Goal: Task Accomplishment & Management: Manage account settings

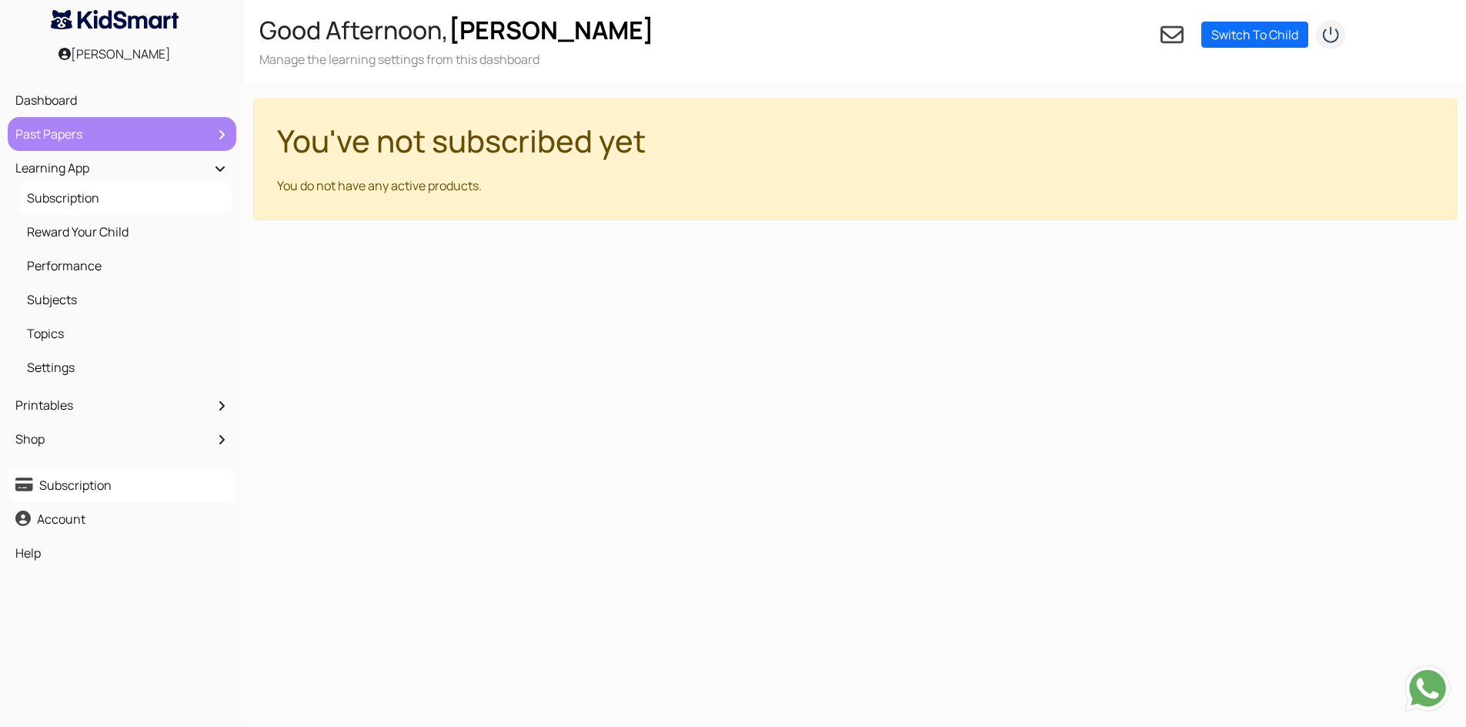
click at [77, 122] on link "Past Papers" at bounding box center [122, 134] width 221 height 26
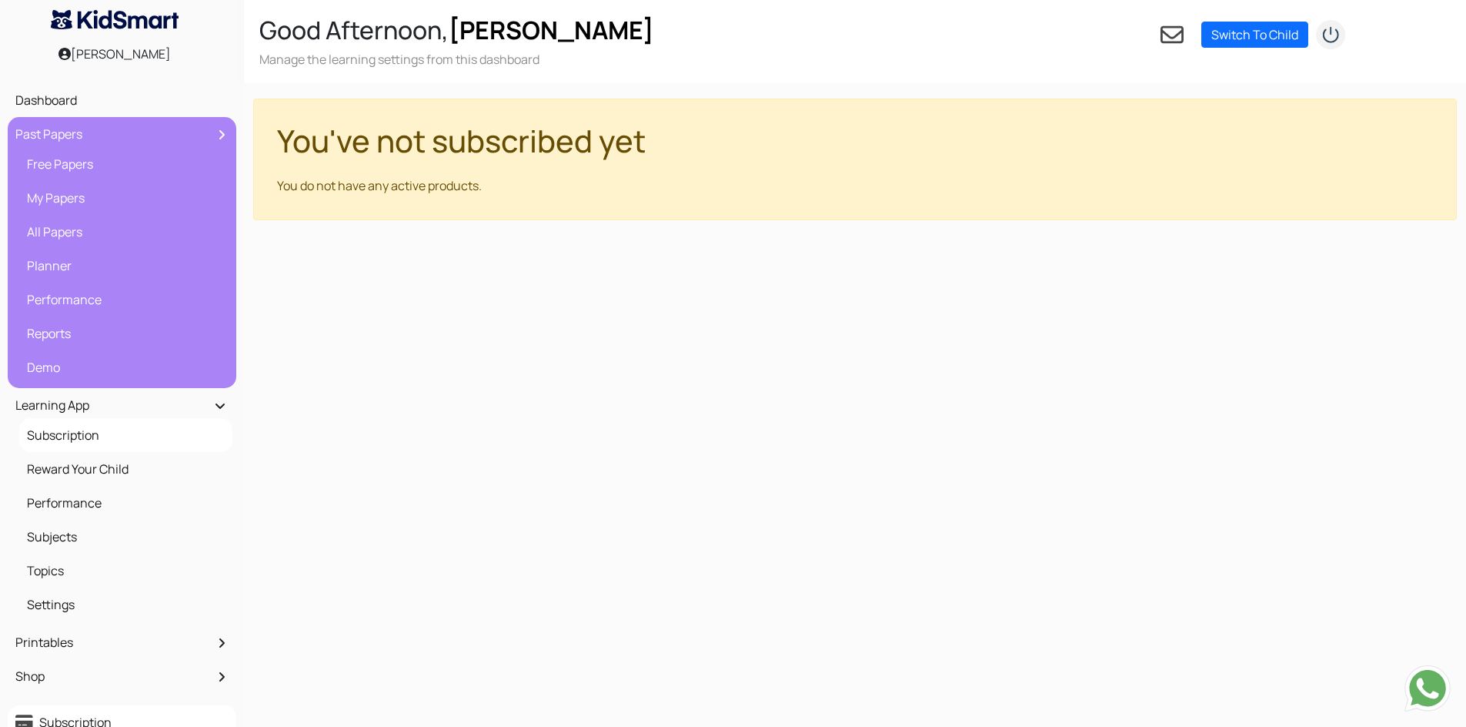
click at [77, 128] on link "Past Papers" at bounding box center [122, 134] width 221 height 26
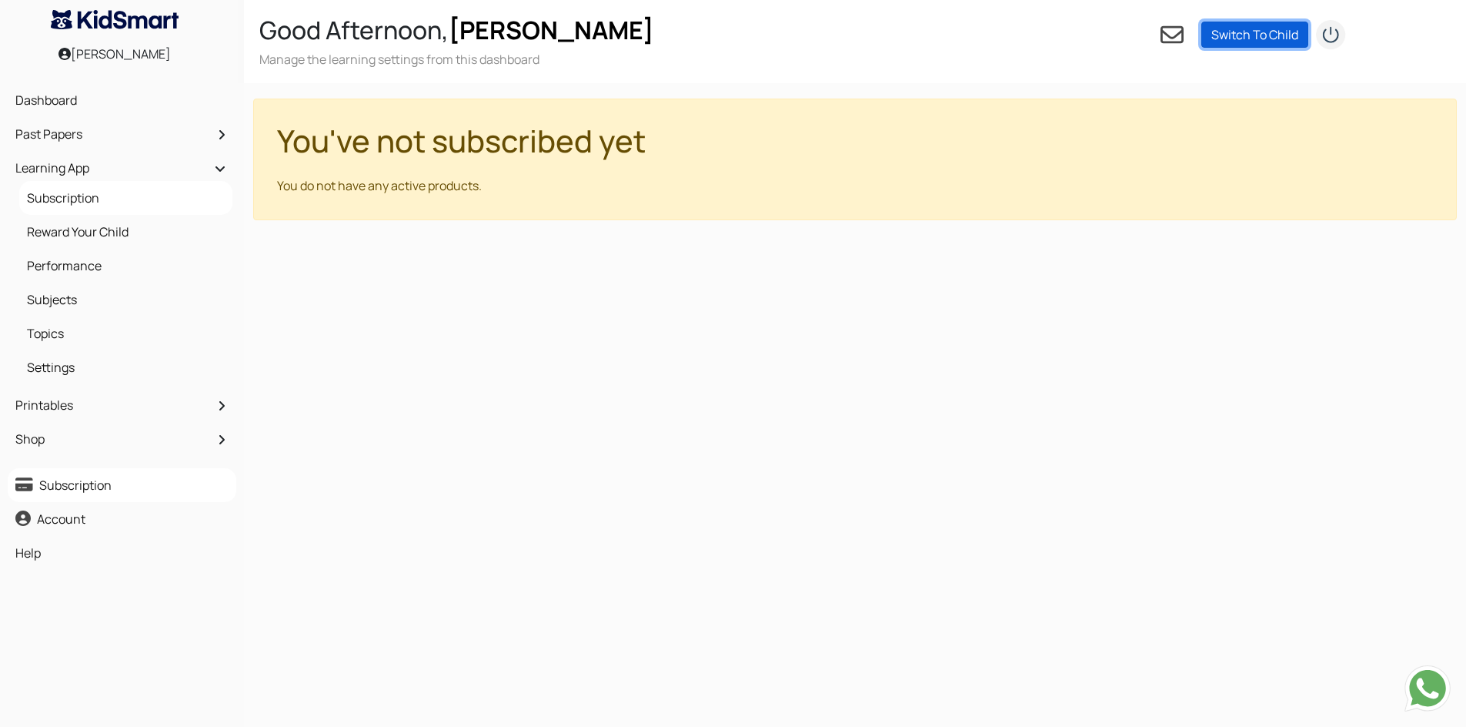
click at [1237, 37] on link "Switch To Child" at bounding box center [1255, 35] width 107 height 26
click at [1328, 51] on link "Add a child" at bounding box center [1311, 56] width 61 height 17
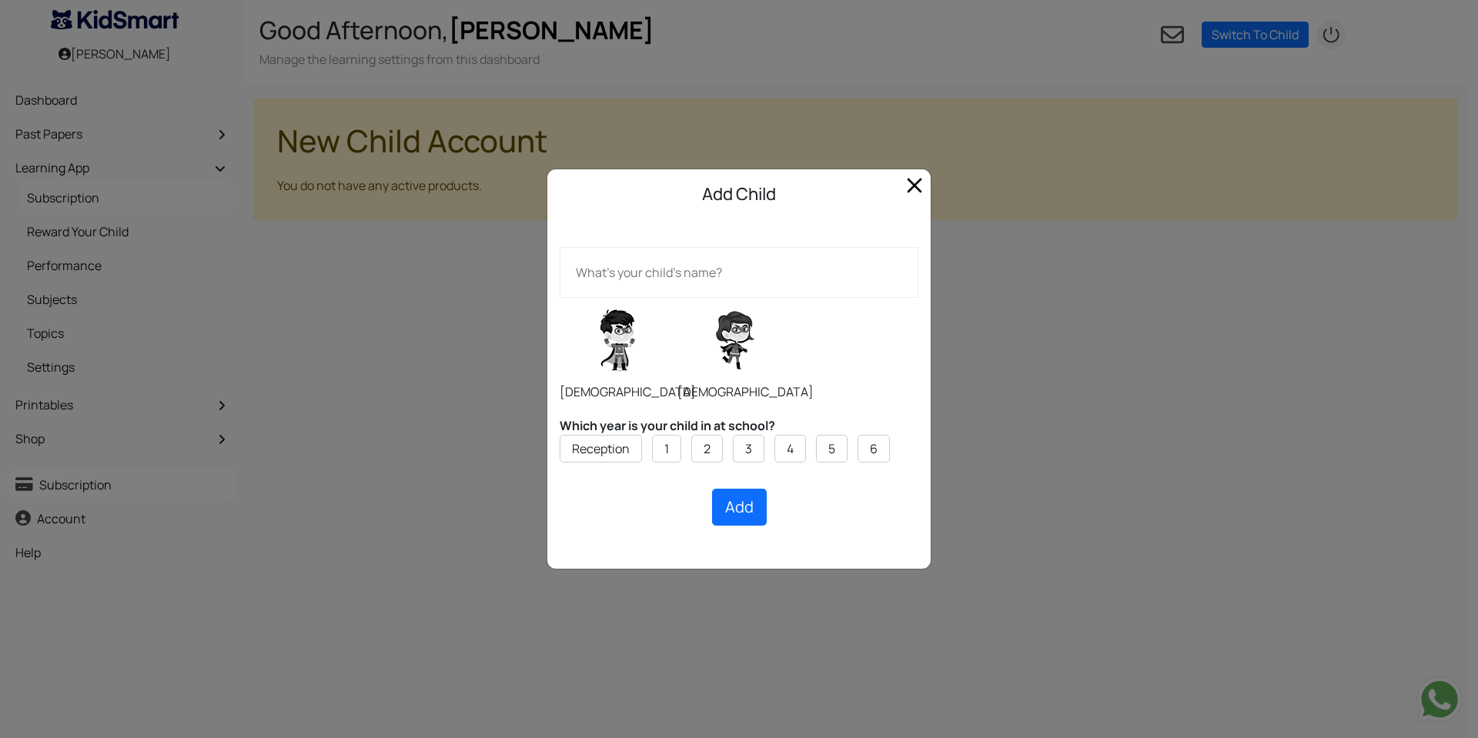
click at [741, 333] on label at bounding box center [734, 340] width 115 height 77
click at [677, 298] on input "radio" at bounding box center [677, 297] width 1 height 1
radio input "true"
click at [874, 455] on label "6" at bounding box center [874, 449] width 8 height 18
click at [0, 0] on input "6" at bounding box center [0, 0] width 0 height 0
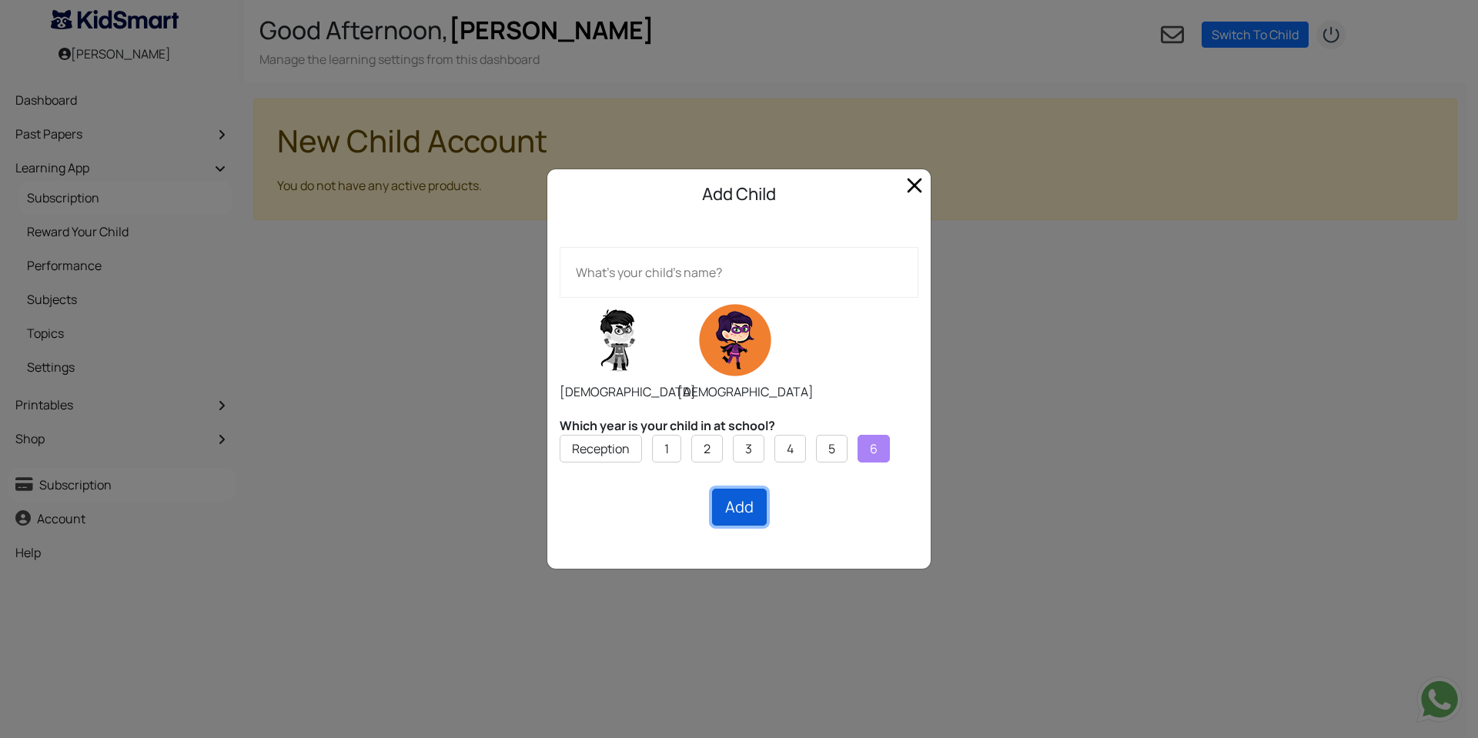
click at [741, 518] on button "Add" at bounding box center [739, 507] width 55 height 37
type input "[PERSON_NAME] [PERSON_NAME]"
click at [728, 504] on button "Add" at bounding box center [739, 507] width 55 height 37
click at [734, 502] on div "Add Creating..." at bounding box center [739, 507] width 359 height 37
click at [925, 181] on span "Close" at bounding box center [914, 185] width 25 height 25
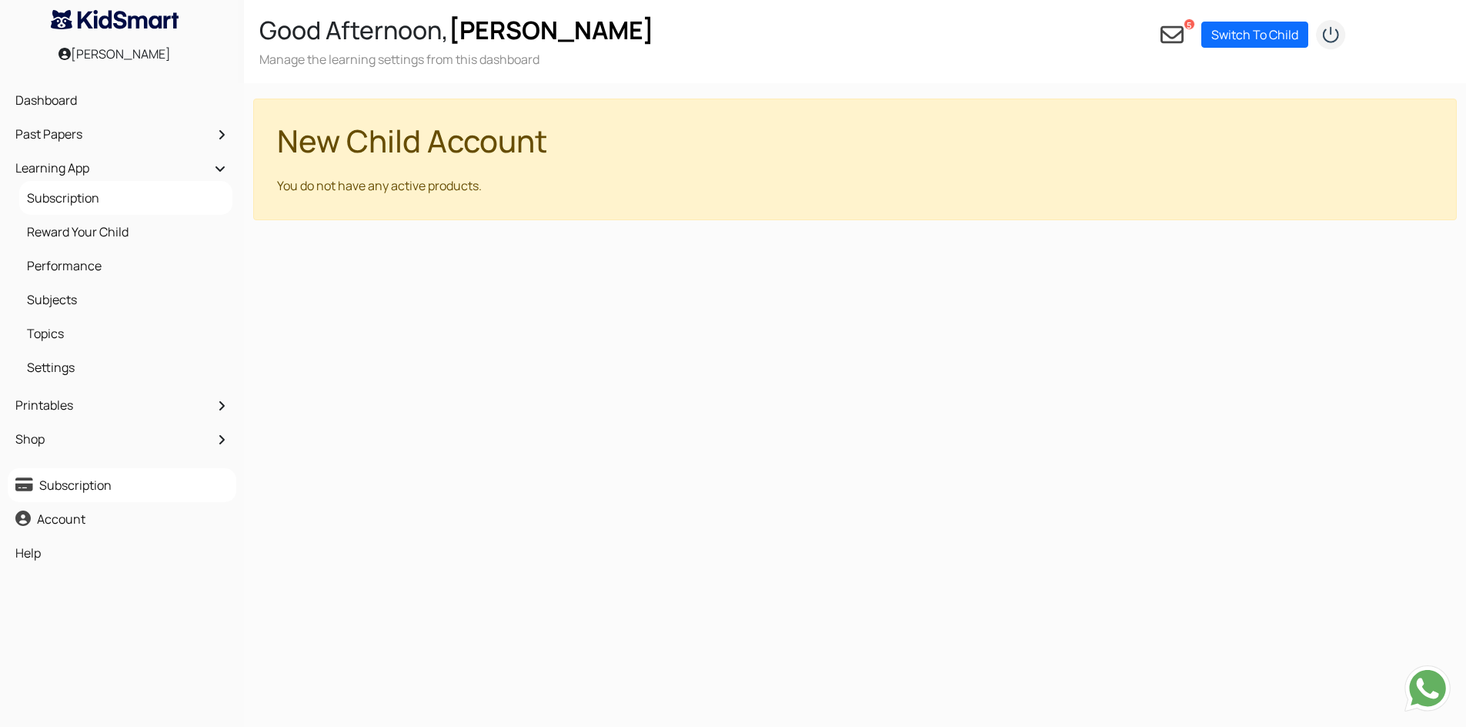
click at [1169, 26] on icon at bounding box center [1172, 35] width 23 height 18
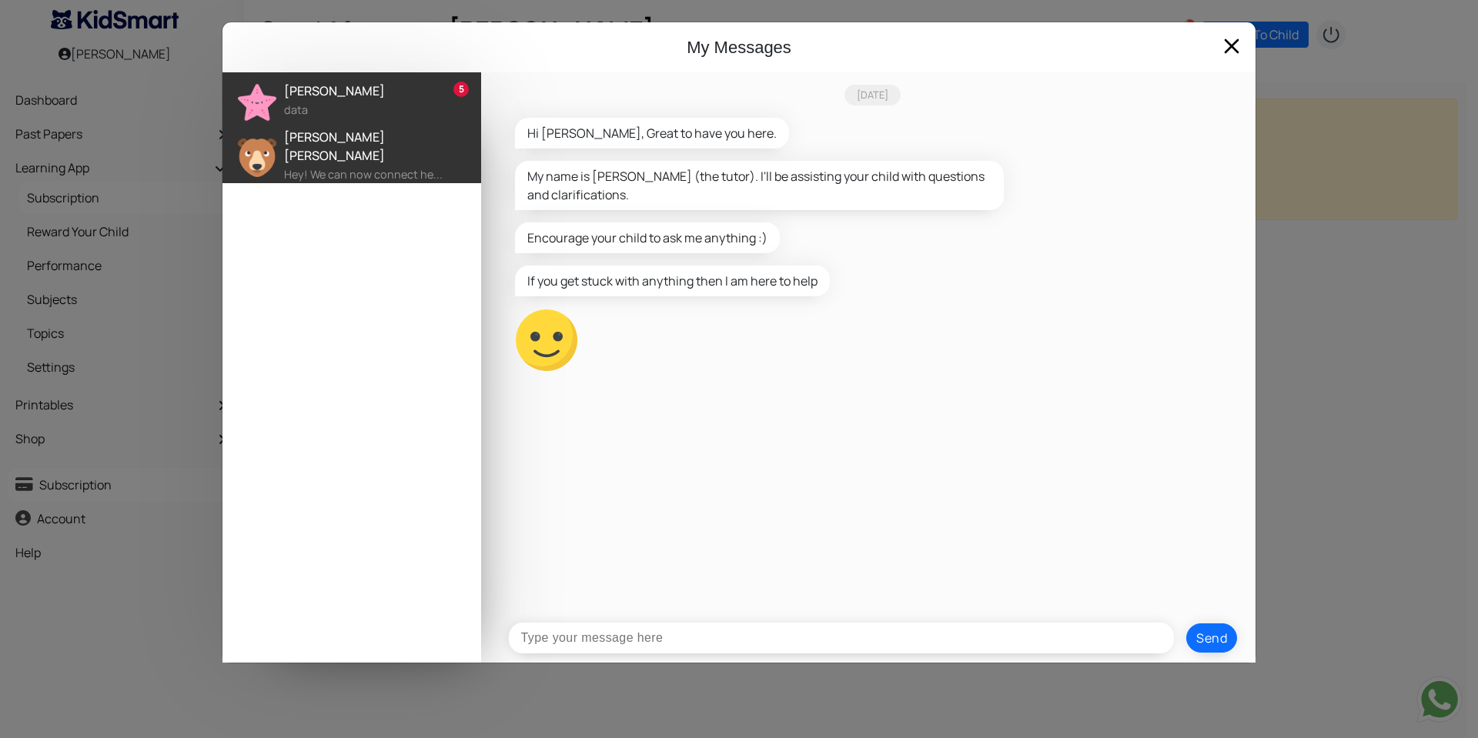
click at [325, 147] on div "[PERSON_NAME] [PERSON_NAME]" at bounding box center [382, 146] width 197 height 37
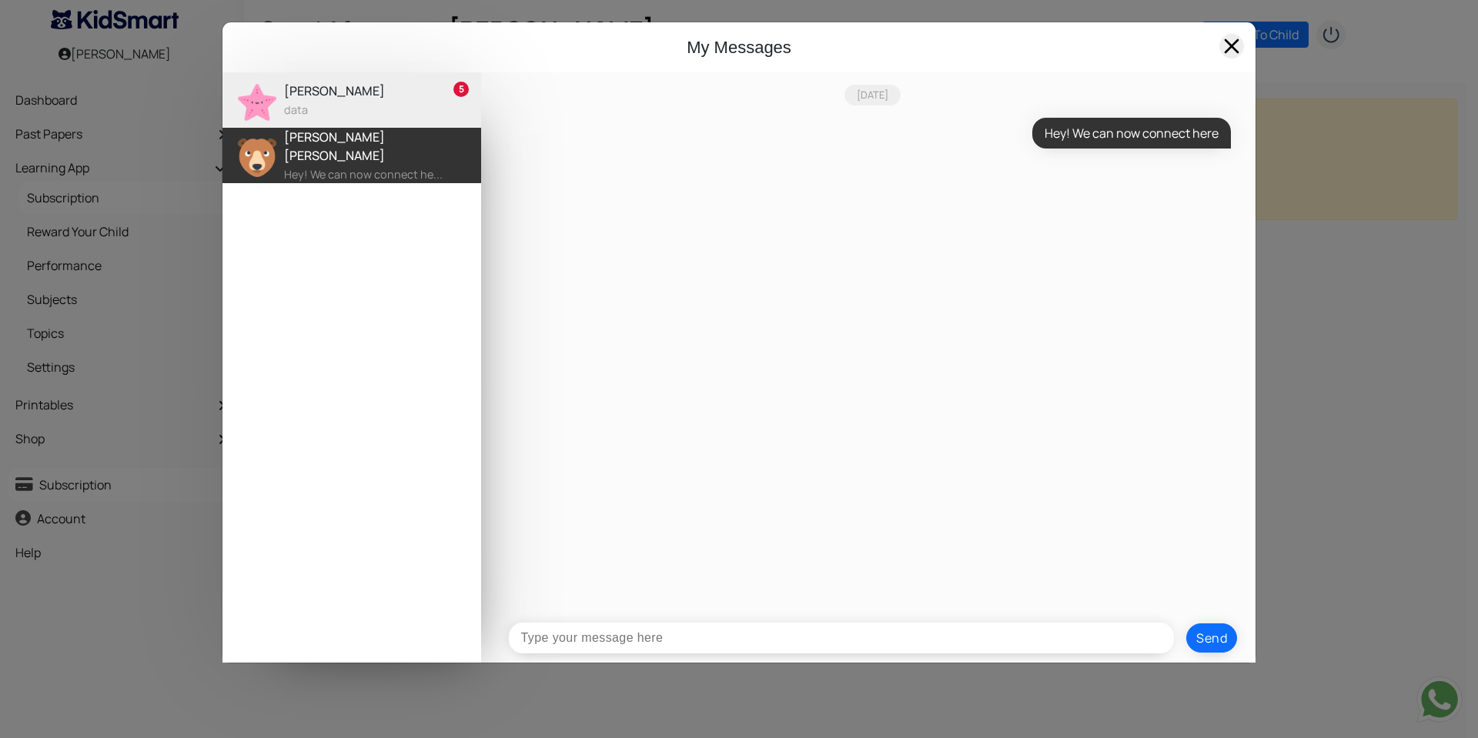
click at [1235, 40] on span at bounding box center [1231, 46] width 25 height 25
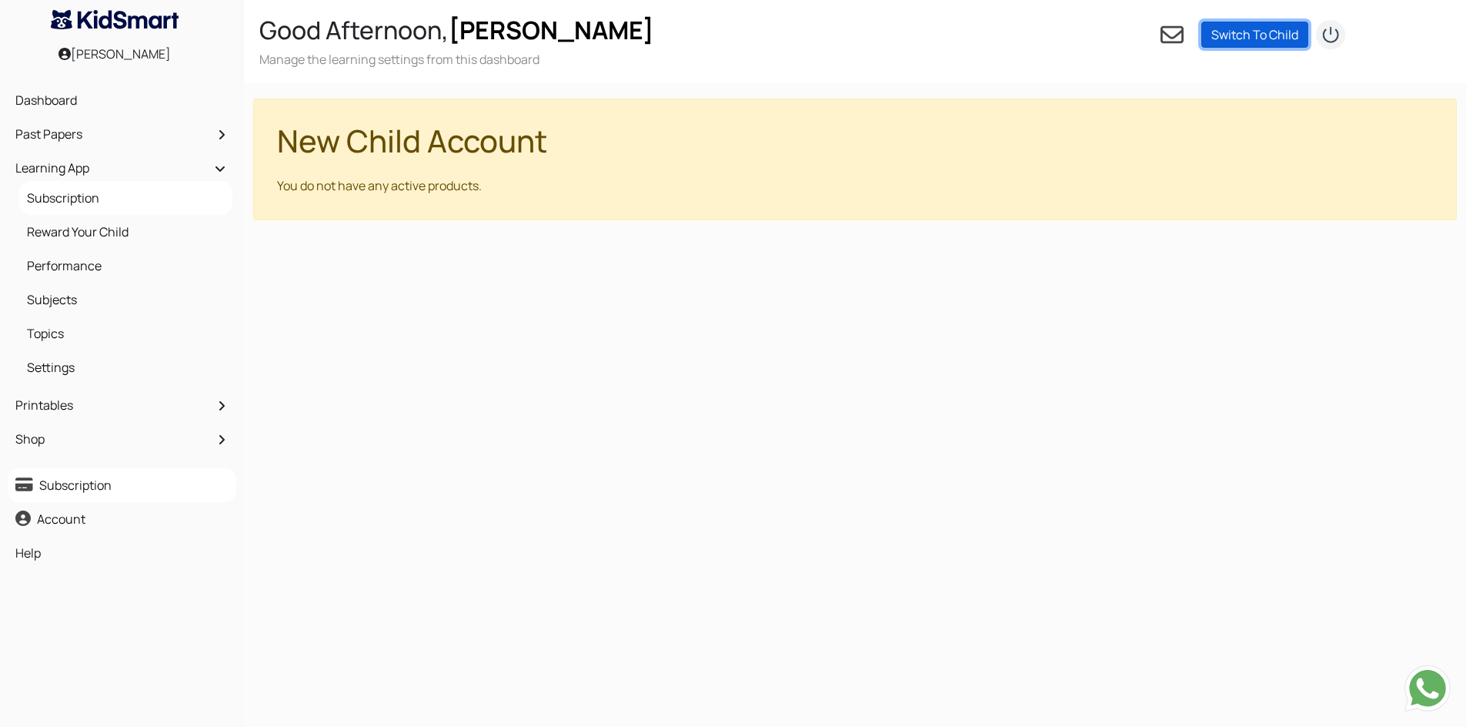
click at [1266, 32] on link "Switch To Child" at bounding box center [1255, 35] width 107 height 26
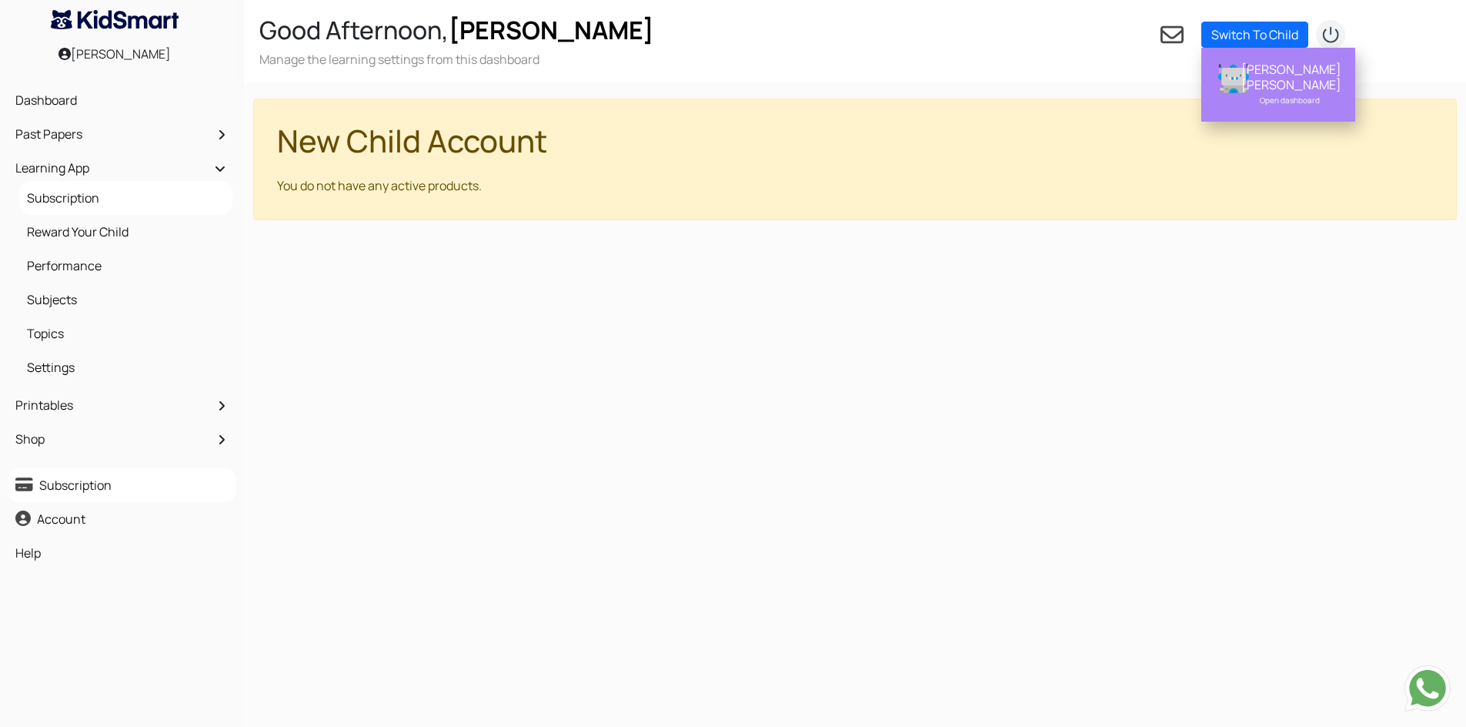
click at [1310, 92] on div "Open dashboard" at bounding box center [1290, 99] width 97 height 15
